Goal: Task Accomplishment & Management: Manage account settings

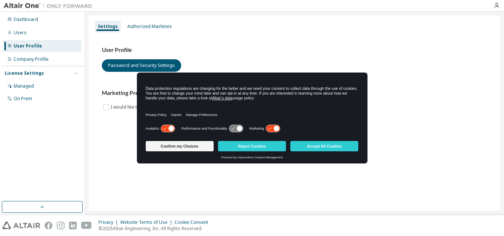
click at [273, 130] on icon at bounding box center [273, 128] width 14 height 7
click at [240, 128] on icon at bounding box center [239, 129] width 6 height 6
click at [239, 128] on icon at bounding box center [239, 129] width 6 height 6
click at [204, 129] on label "Performance and Functionality" at bounding box center [204, 129] width 46 height 4
click at [269, 146] on button "Reject Cookies" at bounding box center [252, 146] width 68 height 10
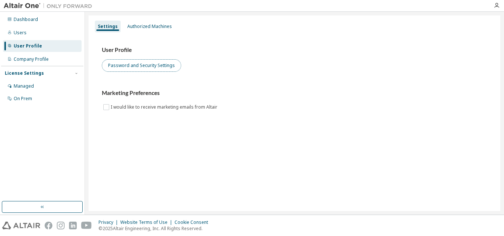
click at [138, 67] on button "Password and Security Settings" at bounding box center [141, 65] width 79 height 13
